Goal: Task Accomplishment & Management: Manage account settings

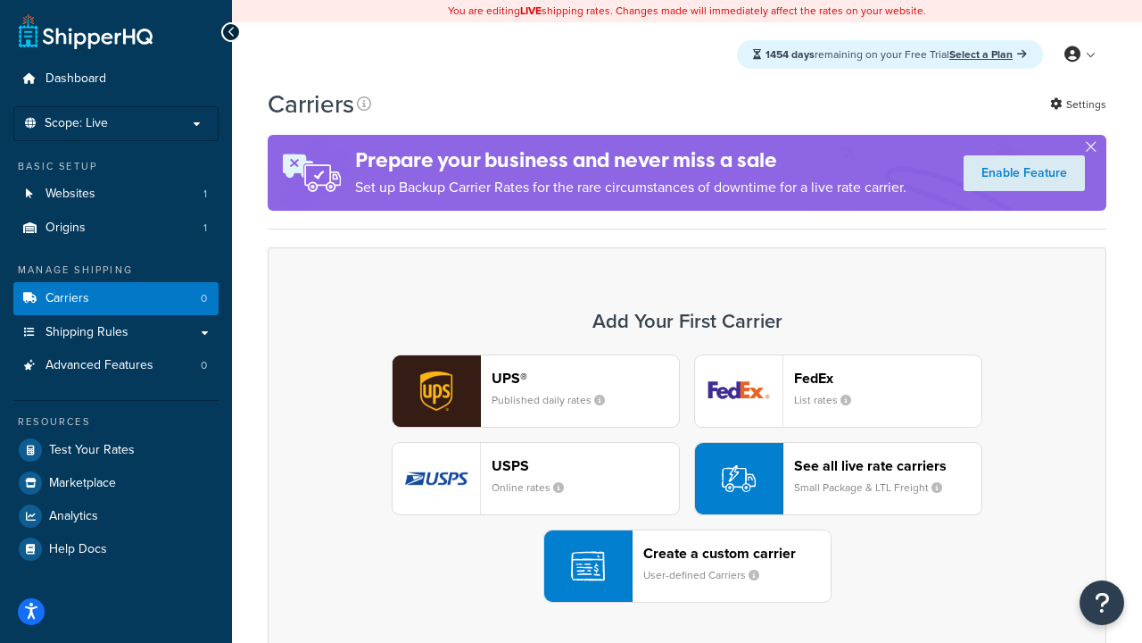
click at [687, 478] on div "UPS® Published daily rates FedEx List rates USPS Online rates See all live rate…" at bounding box center [686, 478] width 801 height 248
click at [888, 378] on header "FedEx" at bounding box center [887, 377] width 187 height 17
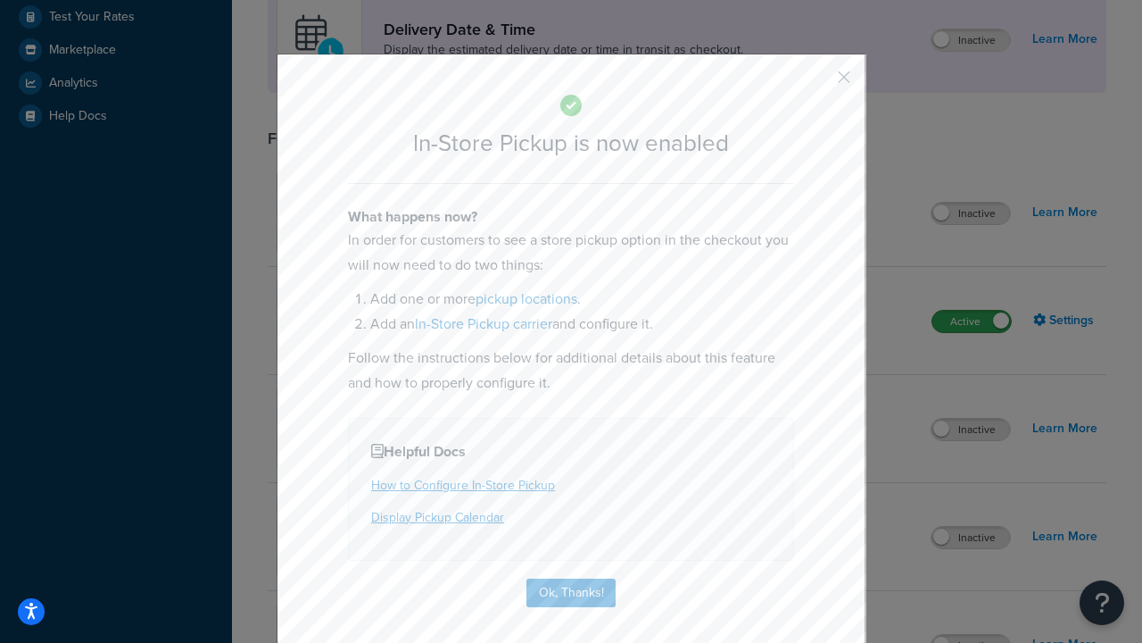
scroll to position [501, 0]
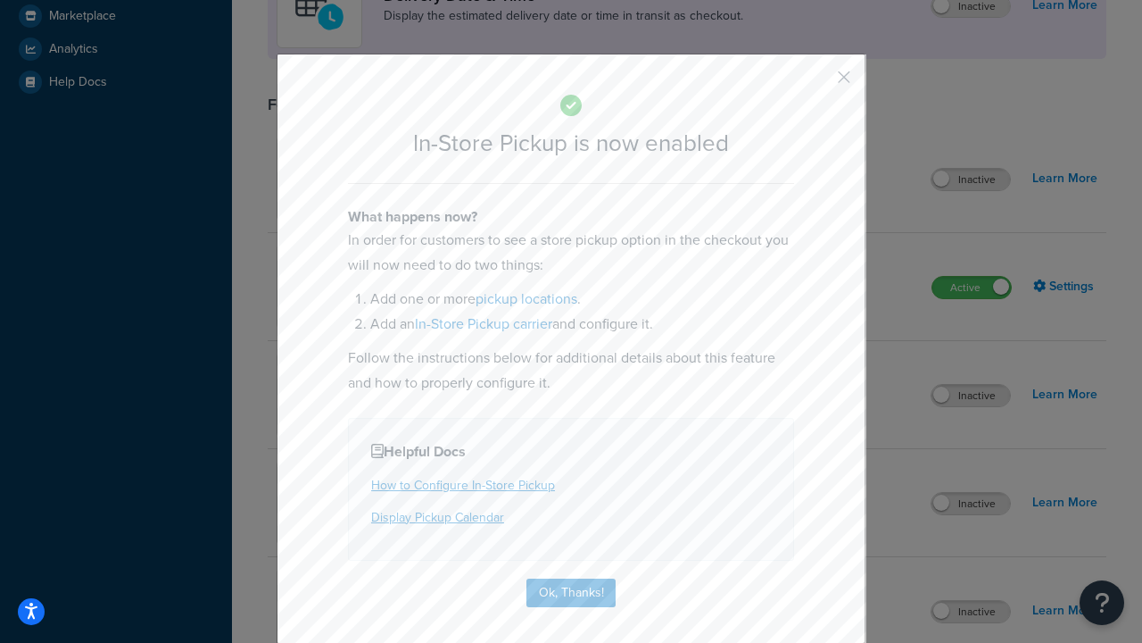
click at [818, 83] on button "button" at bounding box center [818, 83] width 4 height 4
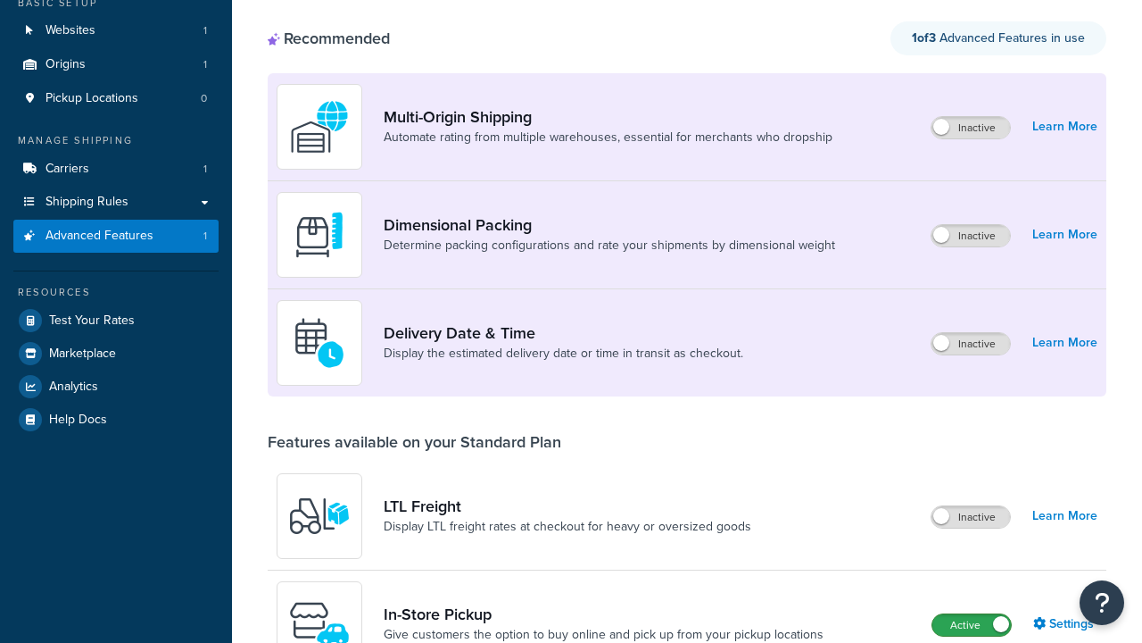
click at [972, 614] on label "Active" at bounding box center [972, 624] width 79 height 21
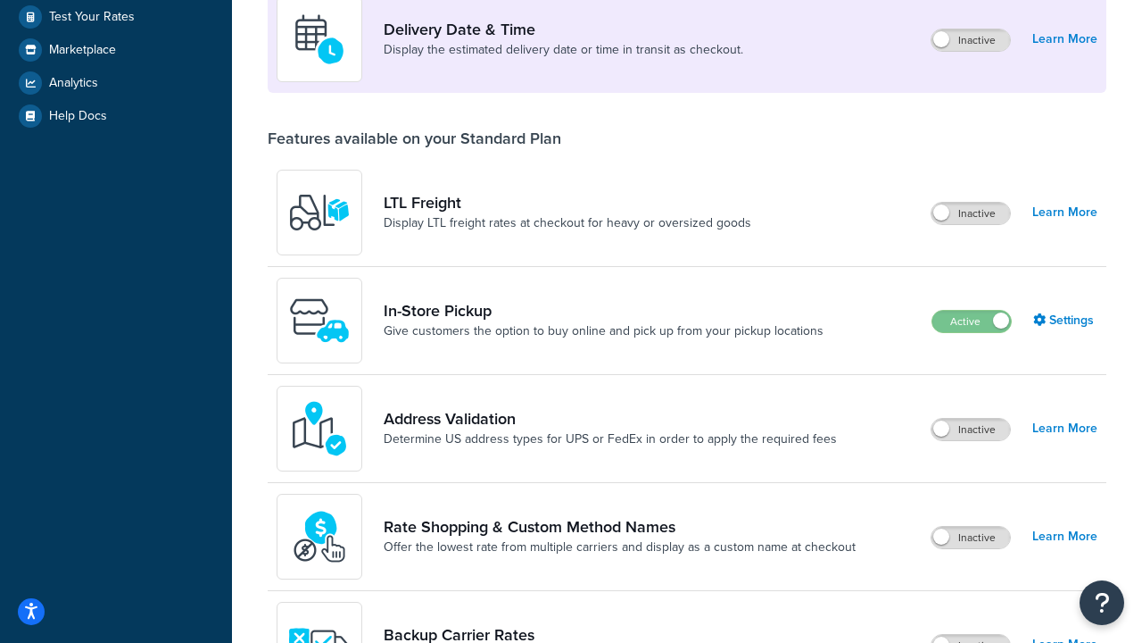
scroll to position [433, 0]
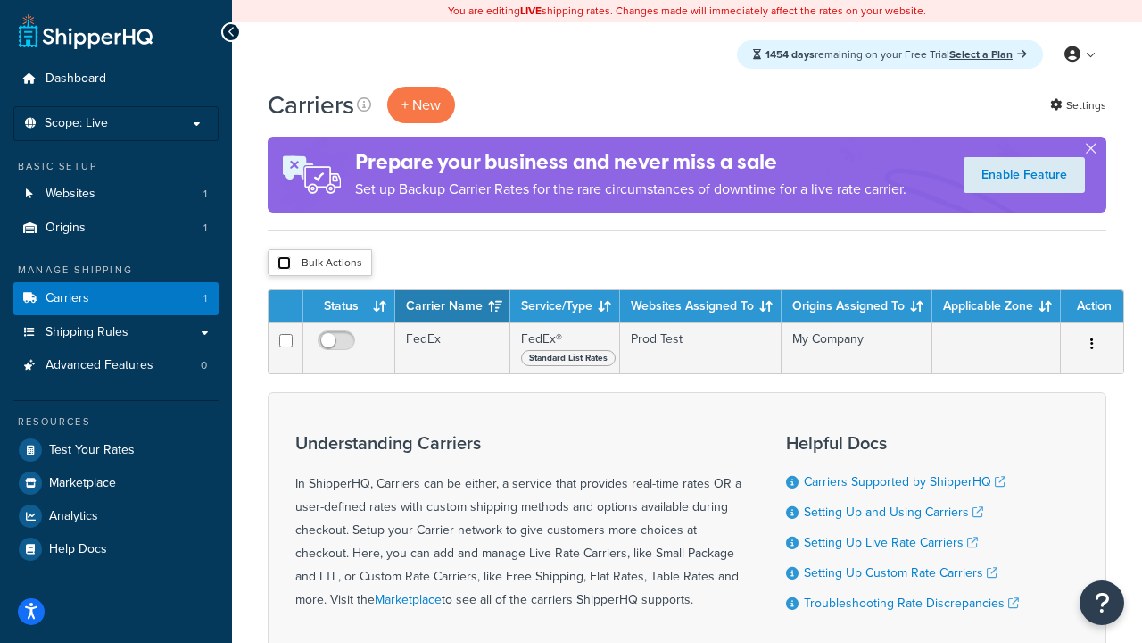
click at [284, 263] on input "checkbox" at bounding box center [284, 262] width 13 height 13
checkbox input "true"
click at [0, 0] on button "Delete" at bounding box center [0, 0] width 0 height 0
